Goal: Information Seeking & Learning: Learn about a topic

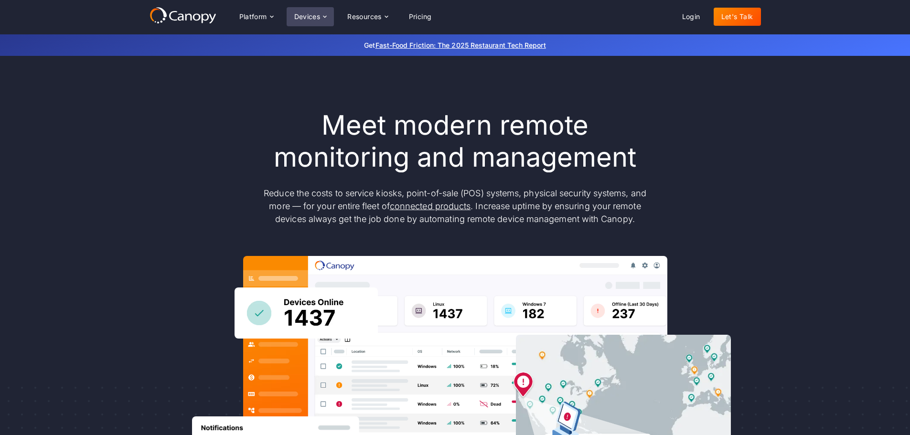
click at [317, 18] on div "Devices" at bounding box center [307, 16] width 26 height 7
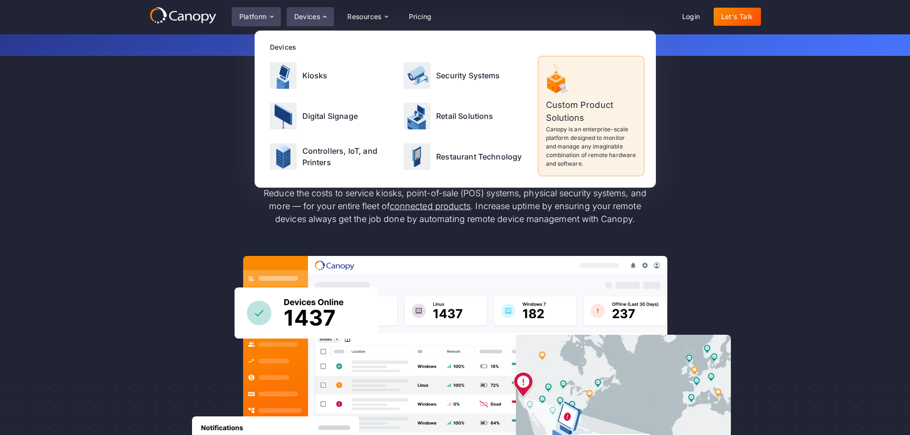
click at [272, 15] on icon at bounding box center [272, 17] width 8 height 8
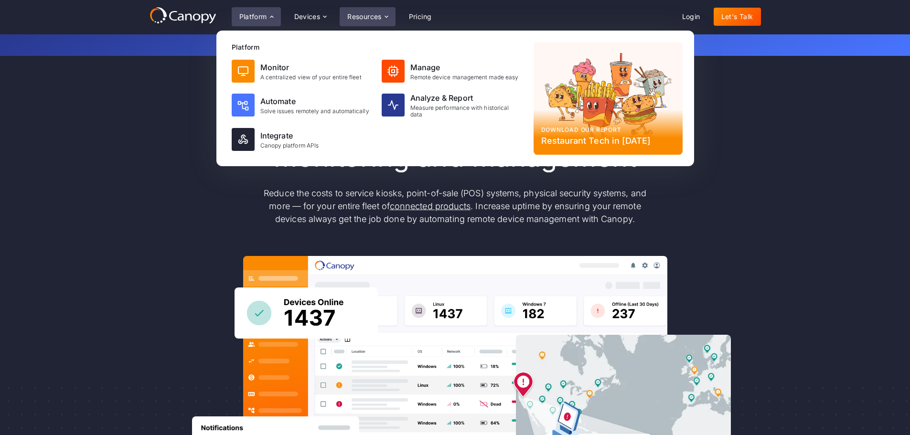
click at [386, 17] on icon at bounding box center [387, 17] width 8 height 8
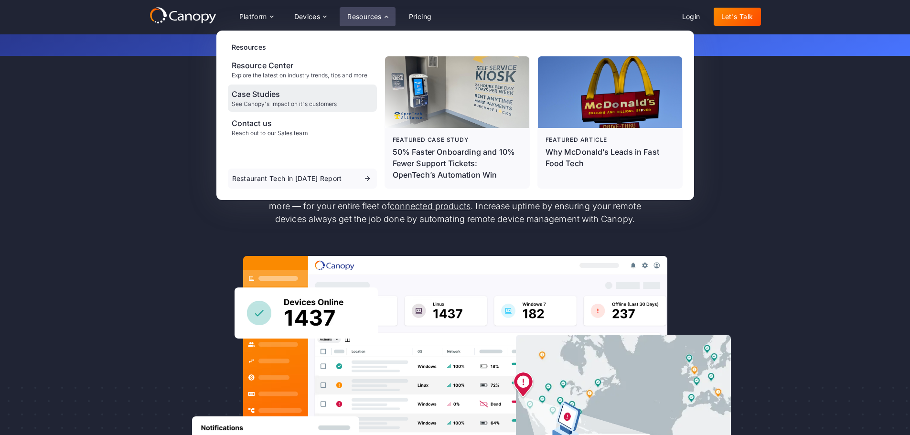
click at [273, 95] on div "Case Studies" at bounding box center [285, 93] width 106 height 11
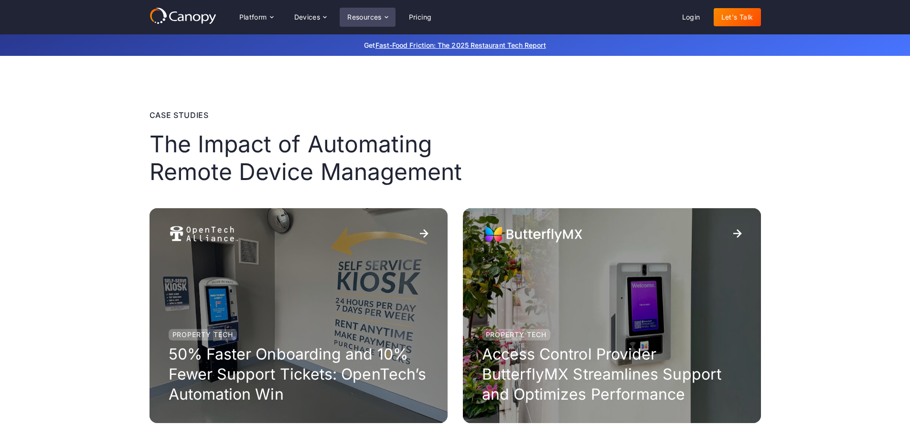
click at [364, 22] on div "Resources" at bounding box center [367, 17] width 55 height 19
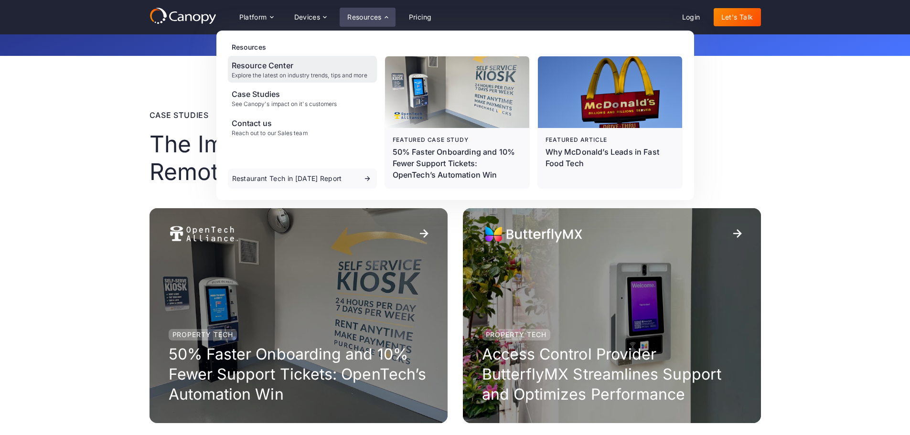
click at [267, 71] on div "Resource Center Explore the latest on industry trends, tips and more" at bounding box center [300, 69] width 136 height 19
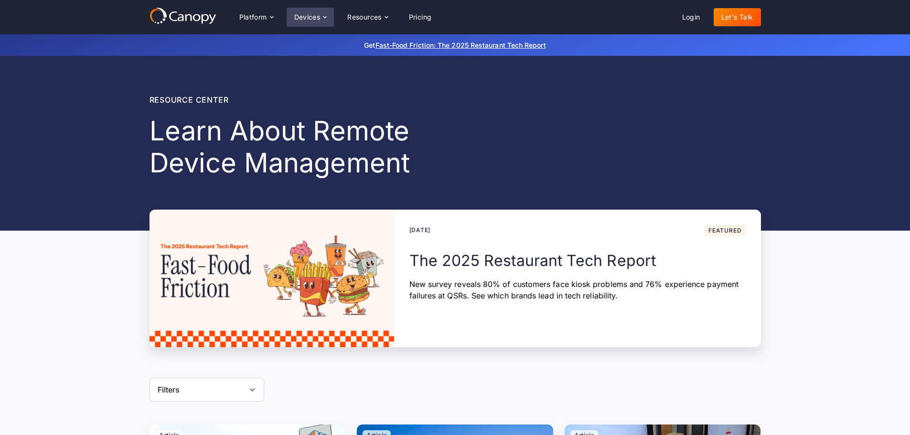
click at [322, 17] on icon at bounding box center [325, 17] width 8 height 8
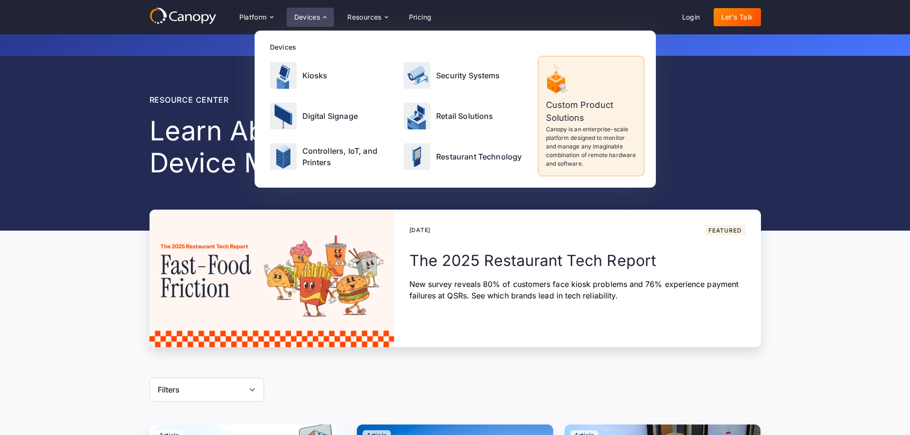
click at [98, 167] on div "Resource center Learn About Remote Device Management [DATE] Featured Why [PERSO…" at bounding box center [455, 201] width 910 height 291
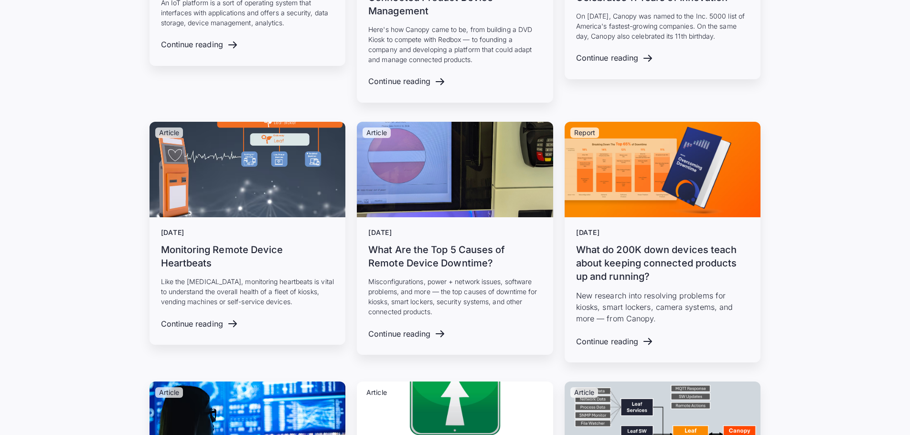
scroll to position [4886, 0]
